Goal: Task Accomplishment & Management: Manage account settings

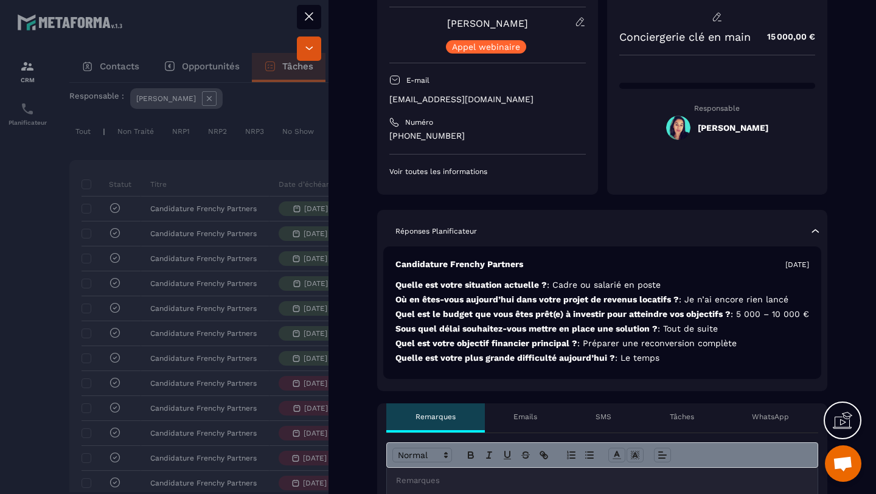
scroll to position [119, 0]
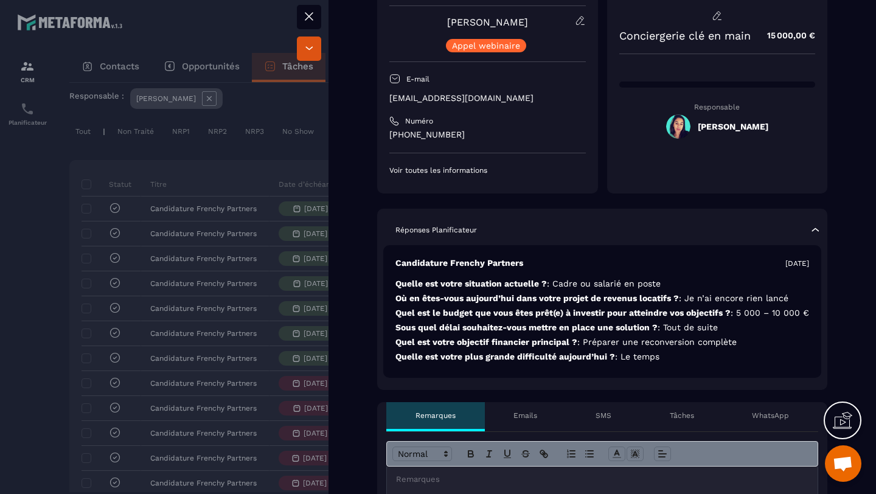
click at [310, 16] on icon at bounding box center [309, 16] width 7 height 7
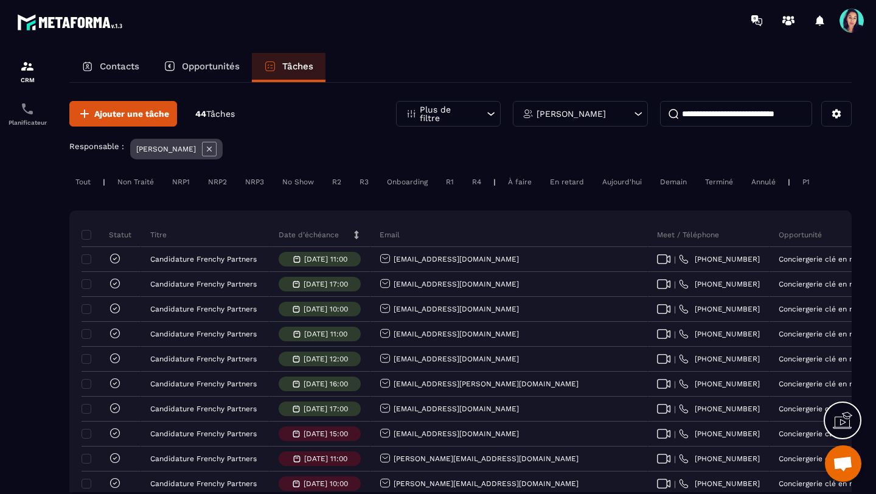
scroll to position [51, 0]
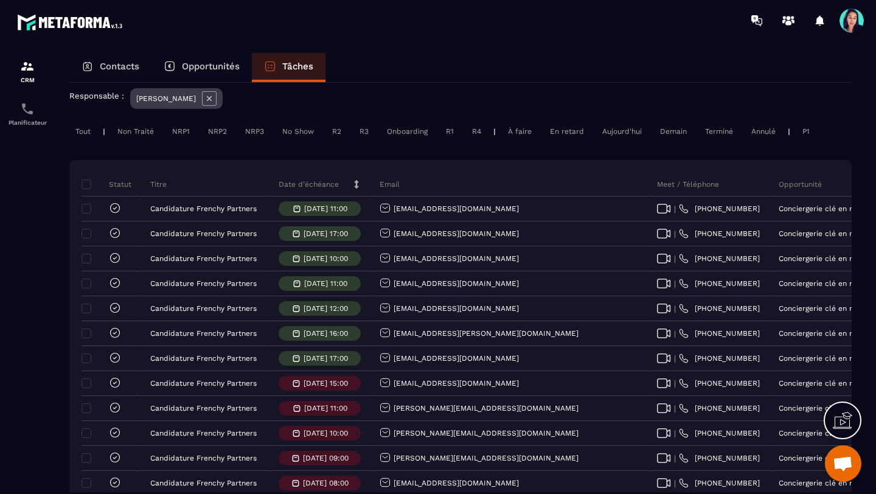
click at [213, 98] on icon at bounding box center [209, 98] width 15 height 15
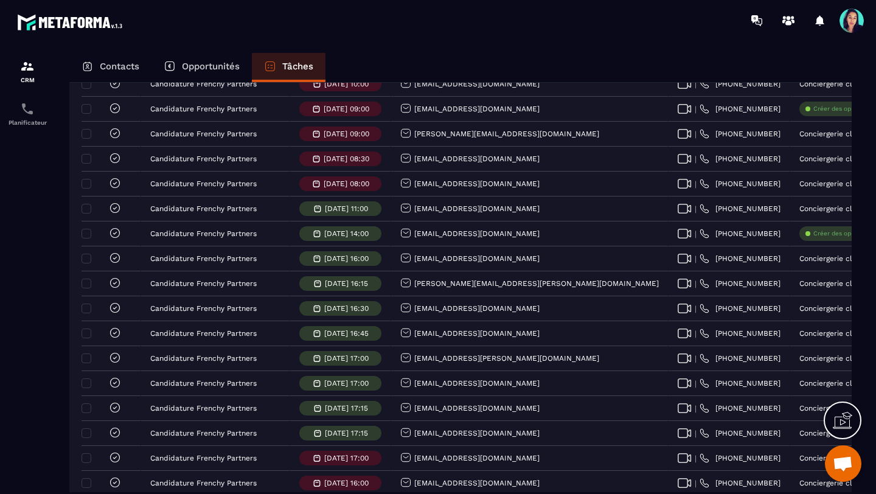
scroll to position [1512, 0]
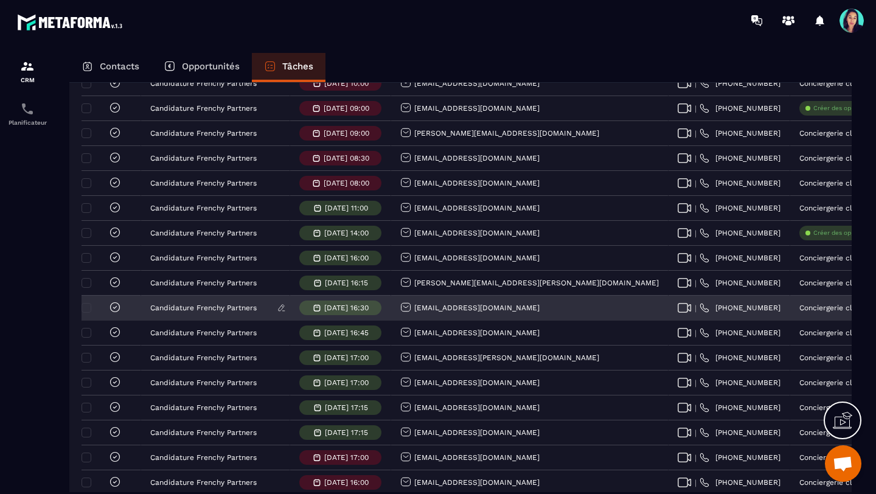
click at [190, 307] on p "Candidature Frenchy Partners" at bounding box center [203, 308] width 107 height 9
